Goal: Information Seeking & Learning: Learn about a topic

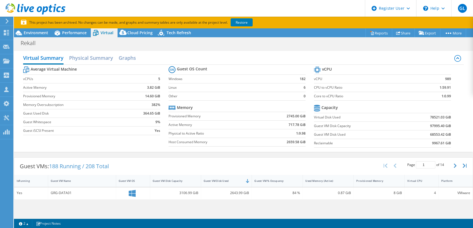
select select "USD"
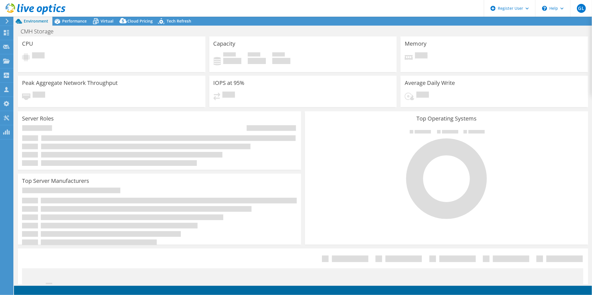
select select "USD"
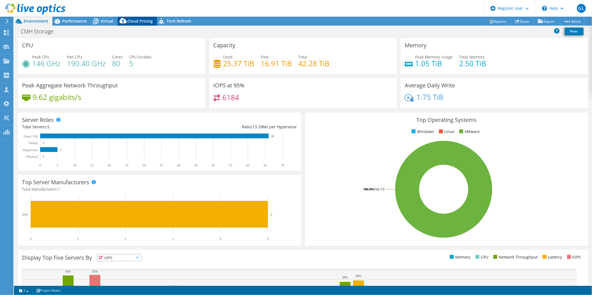
drag, startPoint x: 105, startPoint y: 20, endPoint x: 130, endPoint y: 20, distance: 24.8
click at [105, 20] on span "Virtual" at bounding box center [107, 20] width 13 height 5
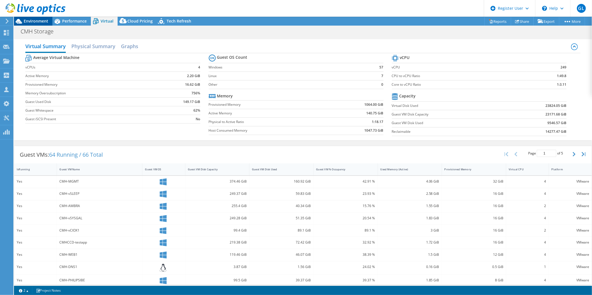
click at [33, 25] on div "Environment" at bounding box center [33, 21] width 38 height 9
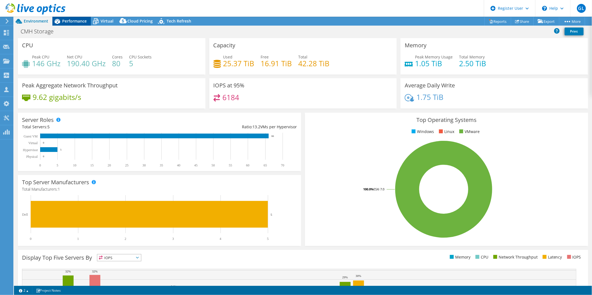
click at [71, 18] on span "Performance" at bounding box center [74, 20] width 25 height 5
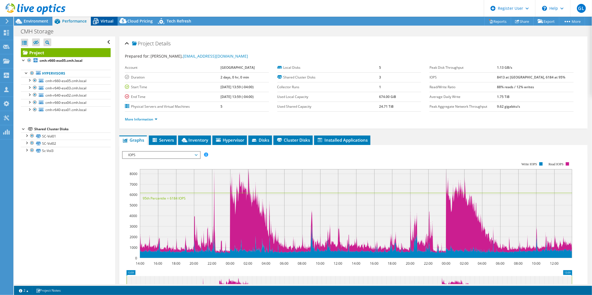
click at [105, 24] on div "Virtual" at bounding box center [104, 21] width 27 height 9
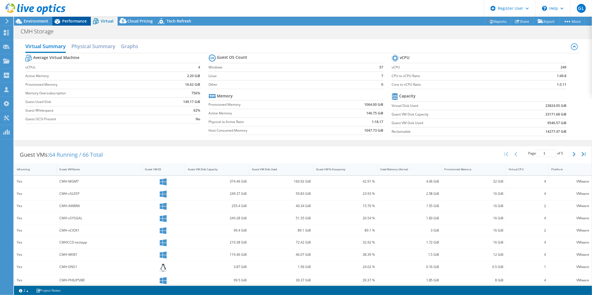
click at [63, 20] on span "Performance" at bounding box center [74, 20] width 25 height 5
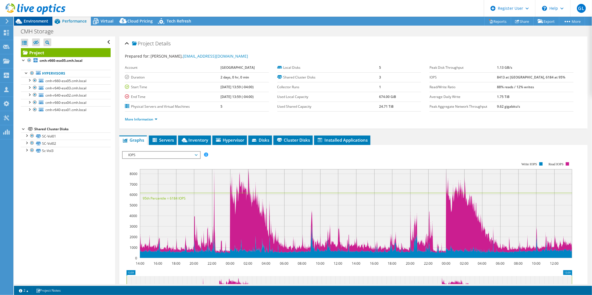
click at [40, 19] on span "Environment" at bounding box center [36, 20] width 25 height 5
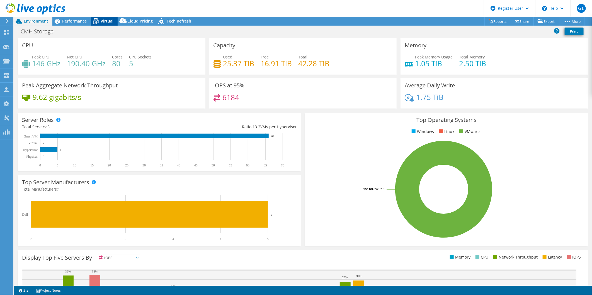
click at [100, 20] on icon at bounding box center [96, 21] width 10 height 10
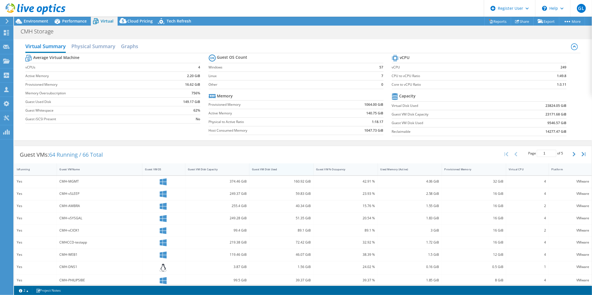
click at [283, 166] on div "Guest VM Disk Used" at bounding box center [277, 169] width 57 height 9
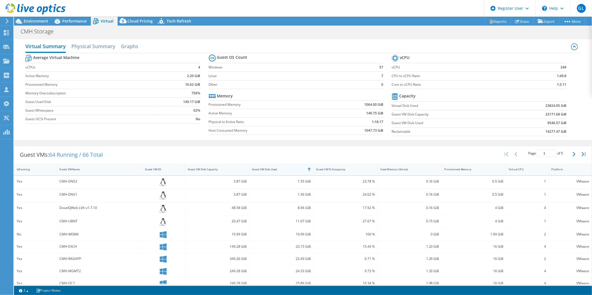
click at [283, 166] on div "Guest VM Disk Used" at bounding box center [277, 169] width 57 height 9
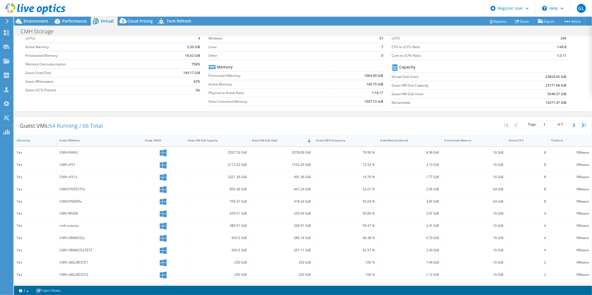
scroll to position [78, 0]
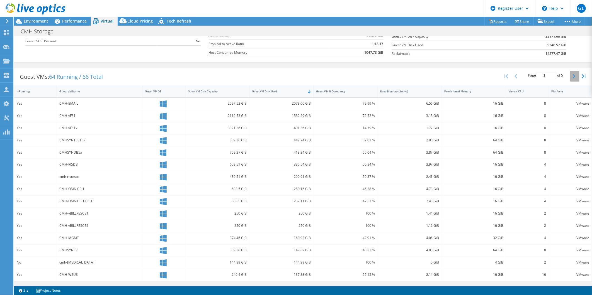
click at [571, 74] on button "button" at bounding box center [574, 76] width 9 height 11
click at [573, 76] on icon "button" at bounding box center [574, 76] width 3 height 4
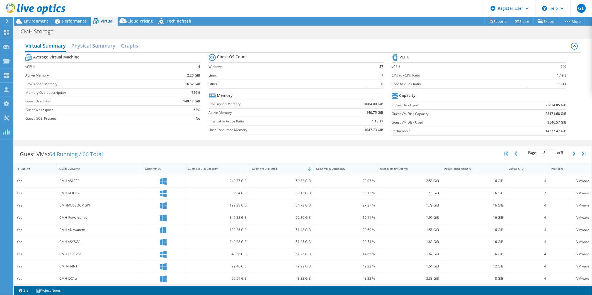
scroll to position [0, 0]
click at [38, 26] on div "CMH Storage Print" at bounding box center [303, 31] width 578 height 10
click at [38, 23] on span "Environment" at bounding box center [36, 20] width 25 height 5
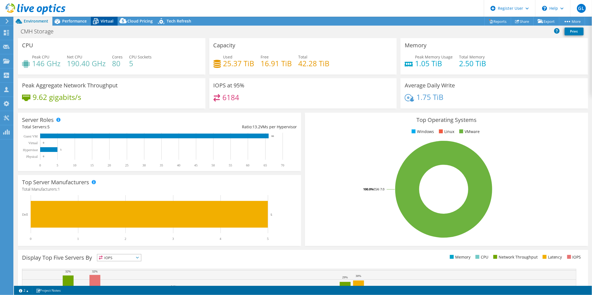
click at [100, 19] on icon at bounding box center [96, 21] width 10 height 10
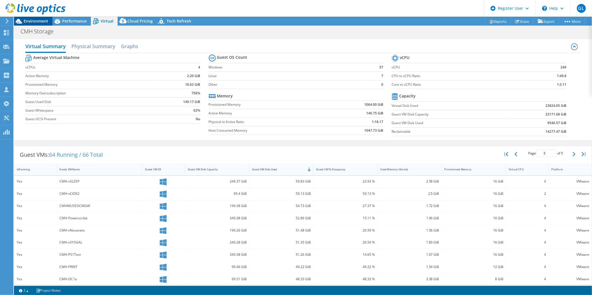
click at [38, 20] on span "Environment" at bounding box center [36, 20] width 25 height 5
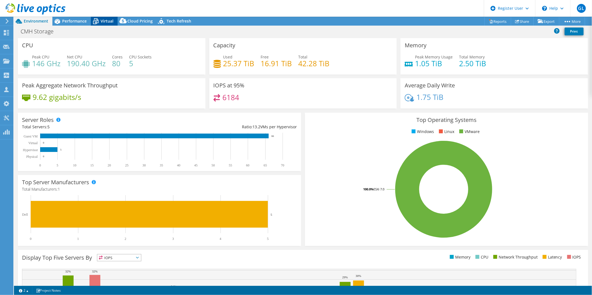
click at [101, 21] on span "Virtual" at bounding box center [107, 20] width 13 height 5
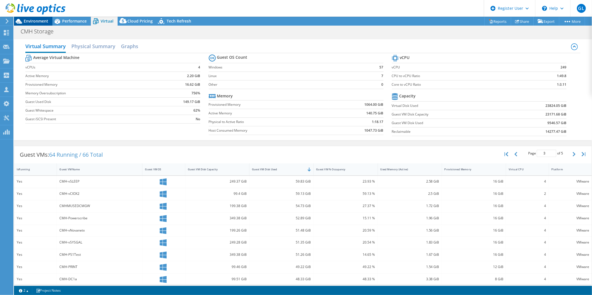
click at [42, 23] on span "Environment" at bounding box center [36, 20] width 25 height 5
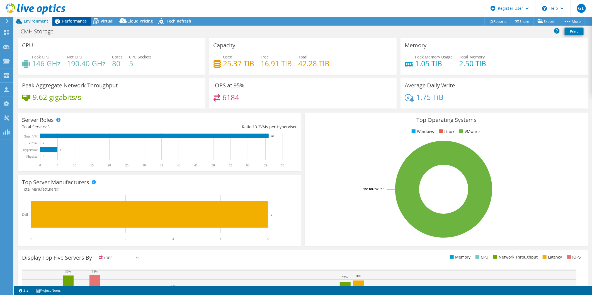
click at [62, 18] on icon at bounding box center [57, 21] width 10 height 10
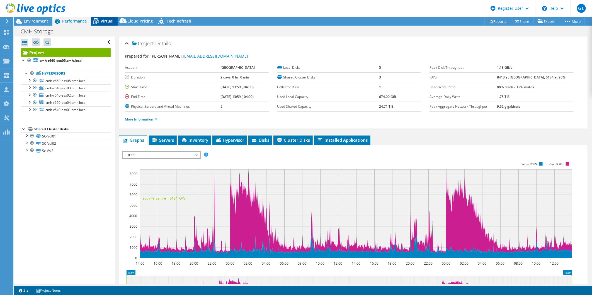
click at [96, 23] on icon at bounding box center [96, 22] width 6 height 4
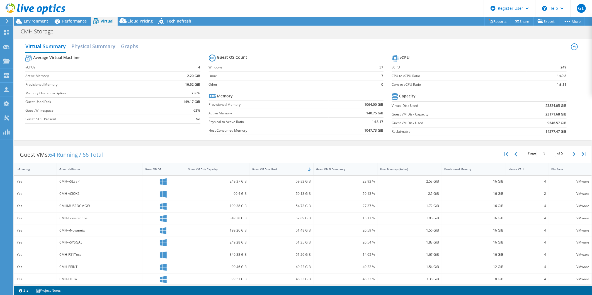
scroll to position [78, 0]
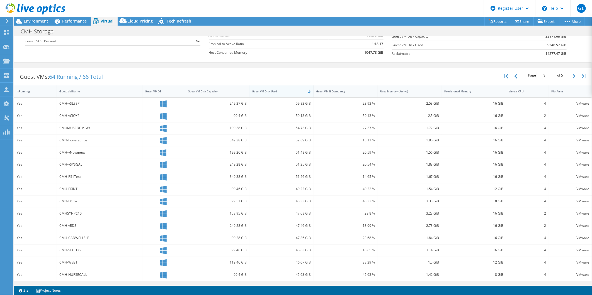
click at [281, 87] on div "Guest VM Disk Used" at bounding box center [277, 91] width 57 height 9
type input "1"
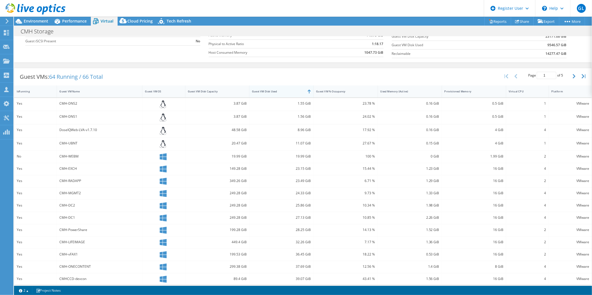
click at [282, 89] on div "Guest VM Disk Used" at bounding box center [277, 91] width 57 height 9
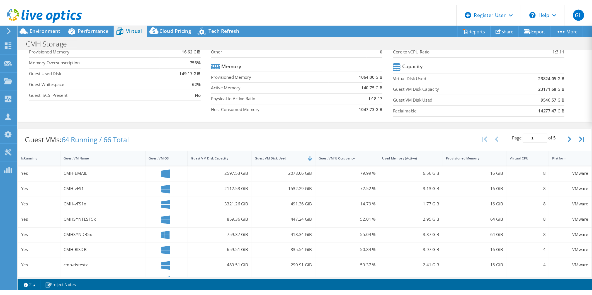
scroll to position [47, 0]
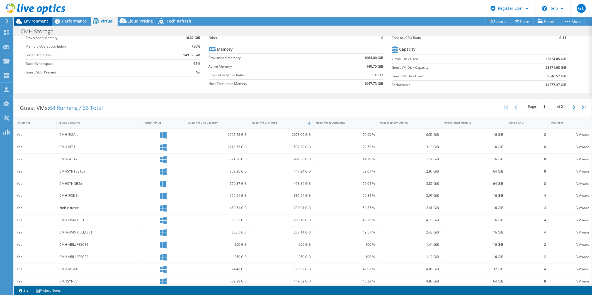
click at [36, 20] on span "Environment" at bounding box center [36, 20] width 25 height 5
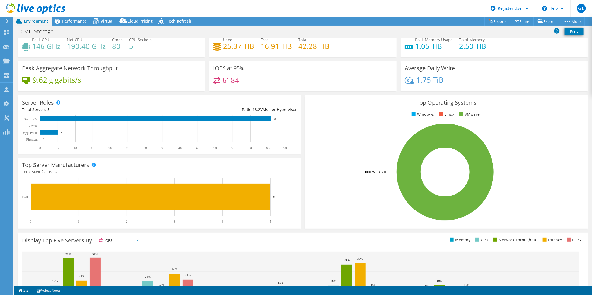
scroll to position [0, 0]
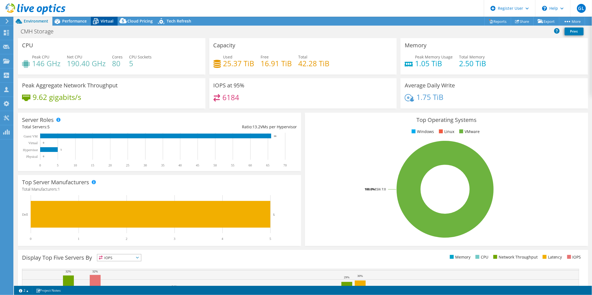
click at [100, 21] on icon at bounding box center [96, 21] width 10 height 10
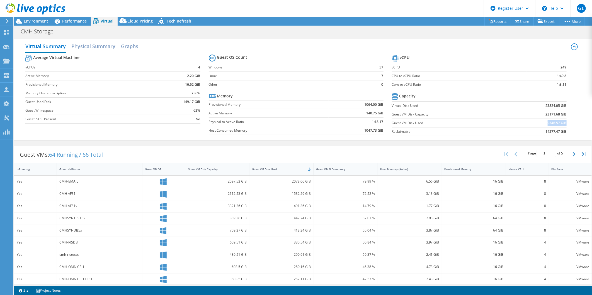
drag, startPoint x: 540, startPoint y: 123, endPoint x: 561, endPoint y: 121, distance: 21.0
click at [561, 121] on td "9546.57 GiB" at bounding box center [536, 123] width 60 height 9
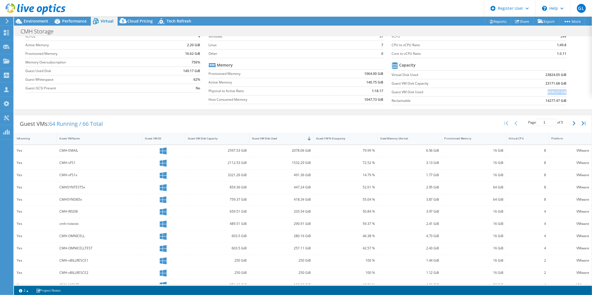
scroll to position [78, 0]
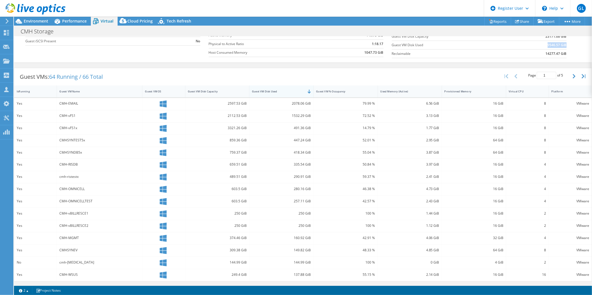
click at [283, 90] on div "Guest VM Disk Used" at bounding box center [278, 92] width 52 height 4
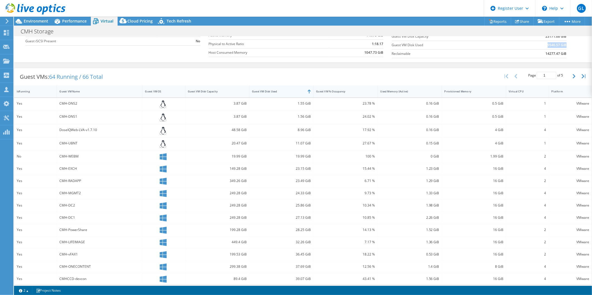
click at [283, 90] on div "Guest VM Disk Used" at bounding box center [278, 92] width 52 height 4
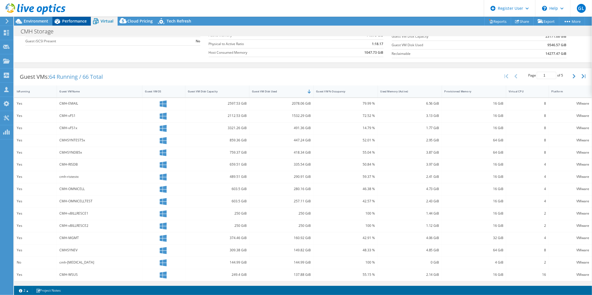
click at [77, 21] on span "Performance" at bounding box center [74, 20] width 25 height 5
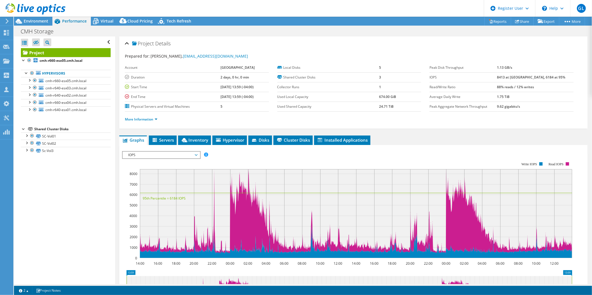
scroll to position [0, 0]
click at [52, 19] on div "Environment" at bounding box center [33, 21] width 38 height 9
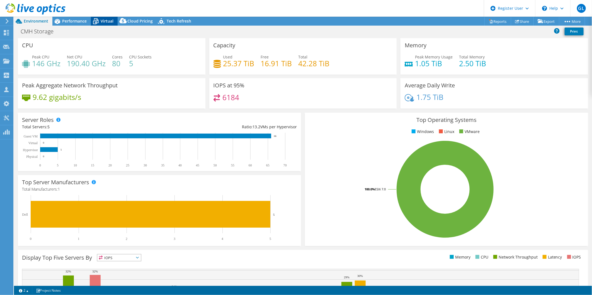
click at [106, 23] on span "Virtual" at bounding box center [107, 20] width 13 height 5
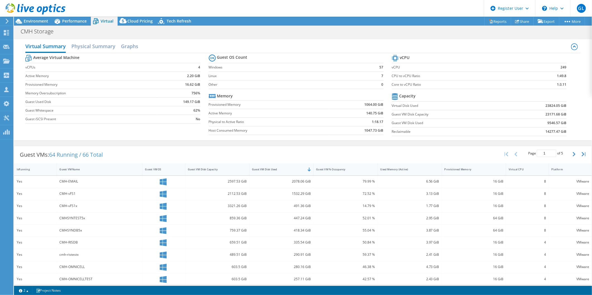
click at [38, 18] on div at bounding box center [32, 9] width 65 height 19
click at [38, 20] on span "Environment" at bounding box center [36, 20] width 25 height 5
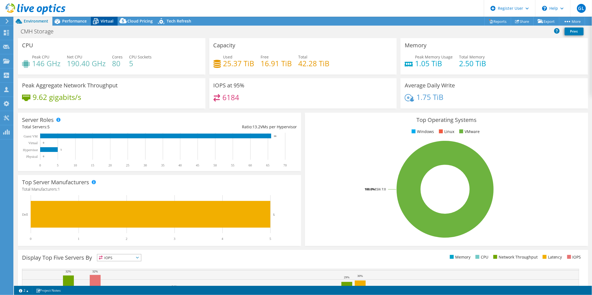
click at [103, 25] on div "Virtual" at bounding box center [104, 21] width 27 height 9
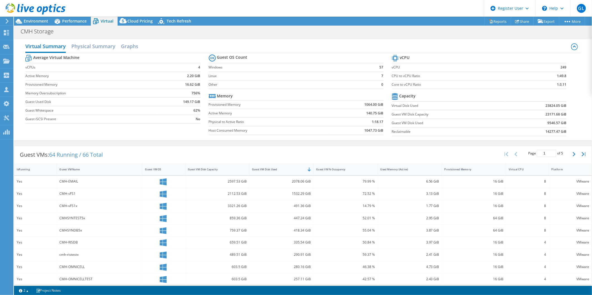
click at [49, 18] on div "GL Dell User [PERSON_NAME] [PERSON_NAME][EMAIL_ADDRESS][DOMAIN_NAME] Dell My Pr…" at bounding box center [296, 147] width 592 height 295
drag, startPoint x: 50, startPoint y: 18, endPoint x: 37, endPoint y: 20, distance: 12.7
click at [37, 20] on span "Environment" at bounding box center [36, 20] width 25 height 5
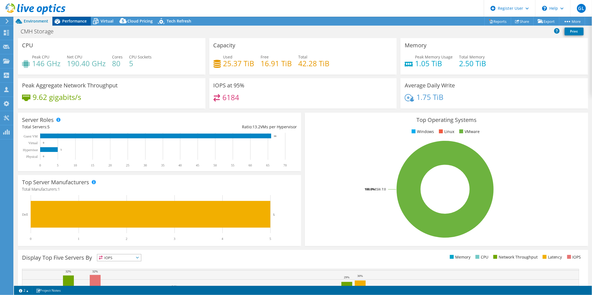
click at [77, 20] on span "Performance" at bounding box center [74, 20] width 25 height 5
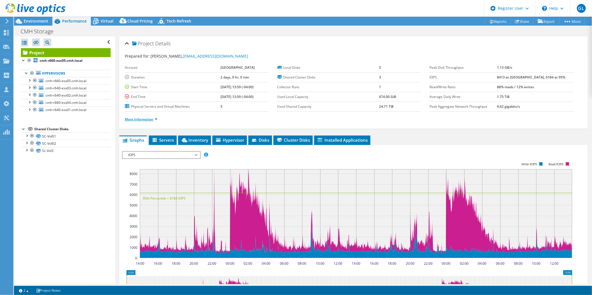
click at [138, 121] on link "More Information" at bounding box center [141, 119] width 33 height 5
